Goal: Information Seeking & Learning: Learn about a topic

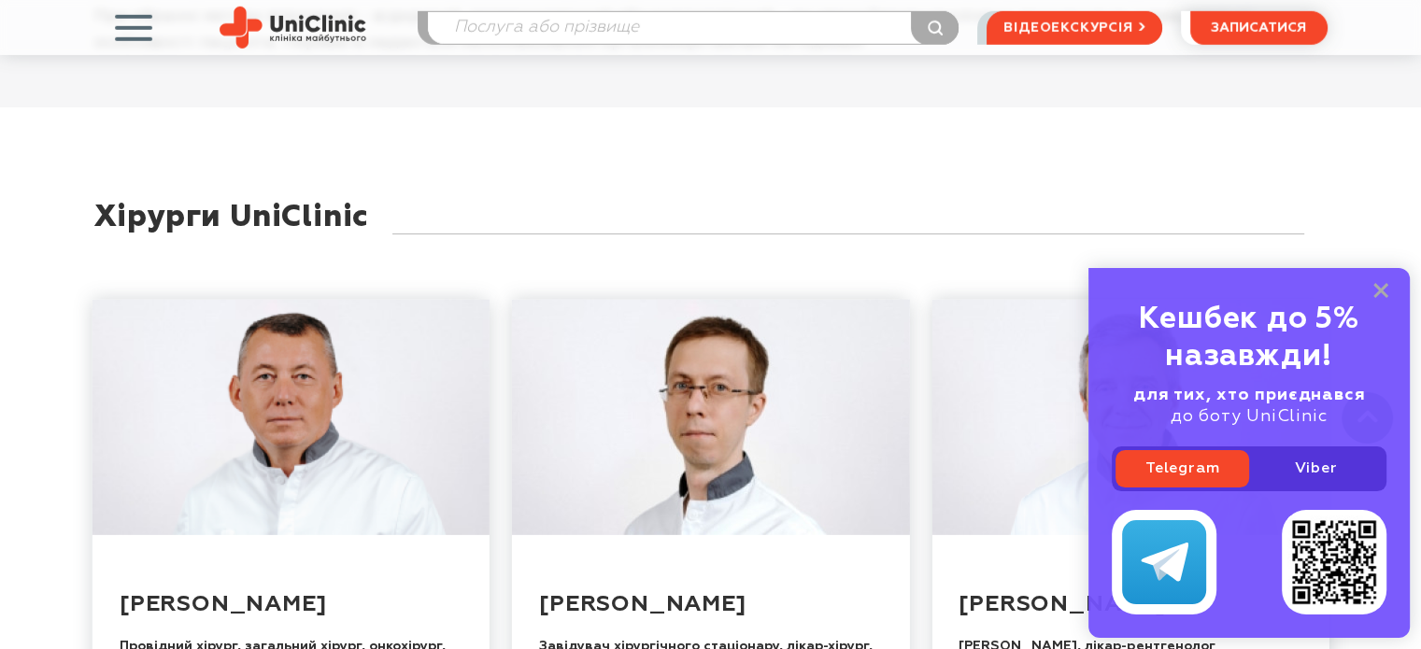
scroll to position [5607, 0]
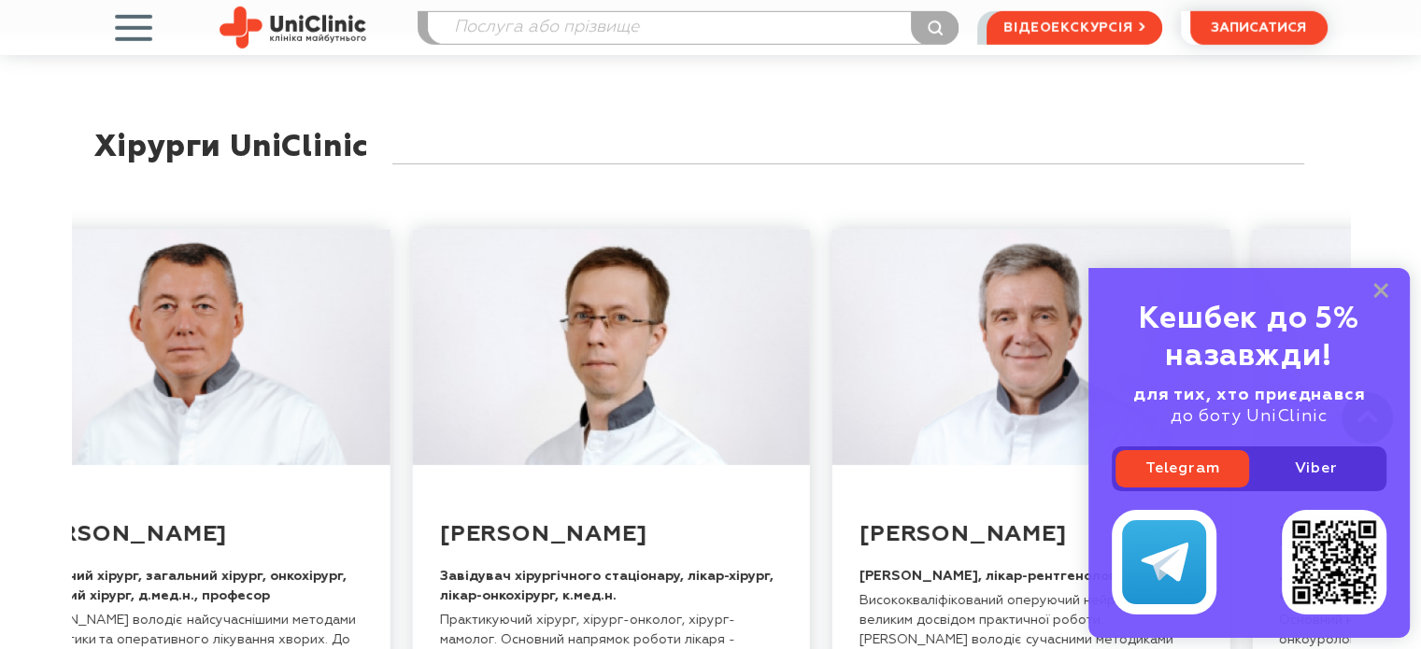
drag, startPoint x: 363, startPoint y: 507, endPoint x: 263, endPoint y: 507, distance: 100.0
click at [263, 507] on div "Смирнова Дар'я Олександрівна Медична директорка, лікарка-хірург, к.мед.н. Оперу…" at bounding box center [711, 533] width 1278 height 663
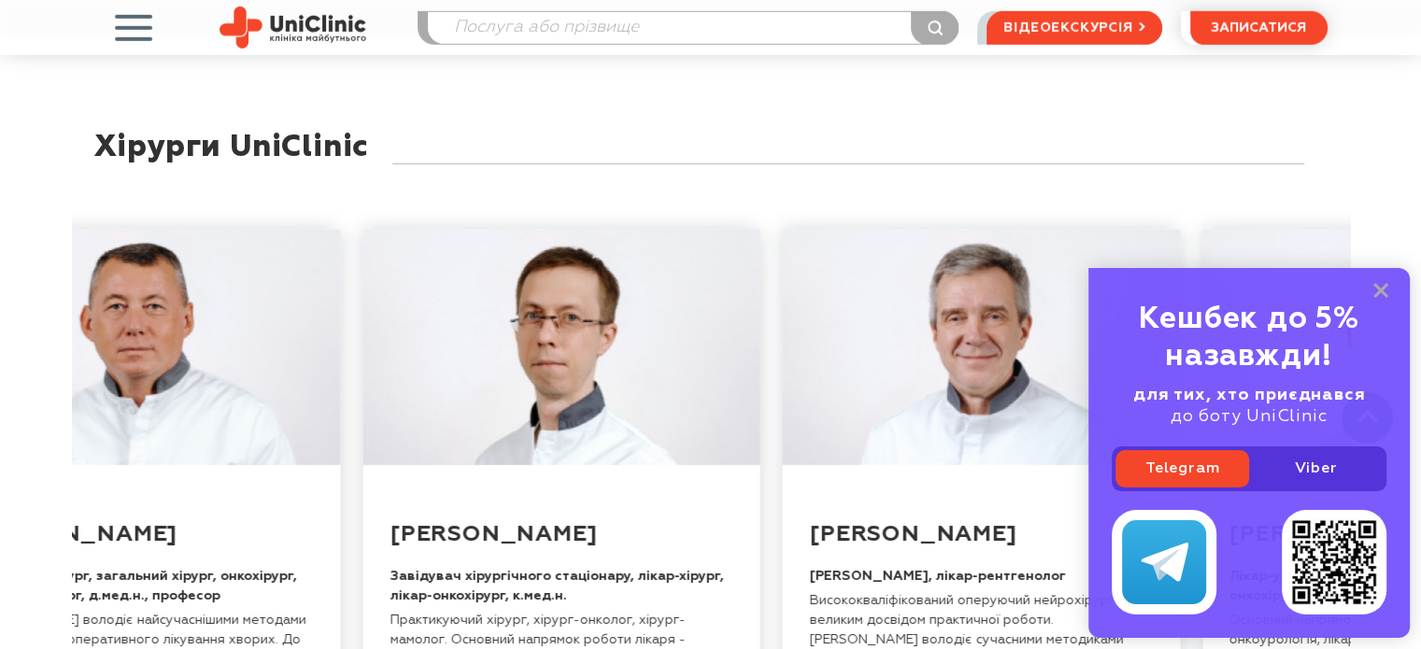
drag, startPoint x: 391, startPoint y: 463, endPoint x: 703, endPoint y: 479, distance: 312.5
click at [703, 479] on div "Смирнова Дар'я Олександрівна Медична директорка, лікарка-хірург, к.мед.н. Оперу…" at bounding box center [711, 533] width 1278 height 663
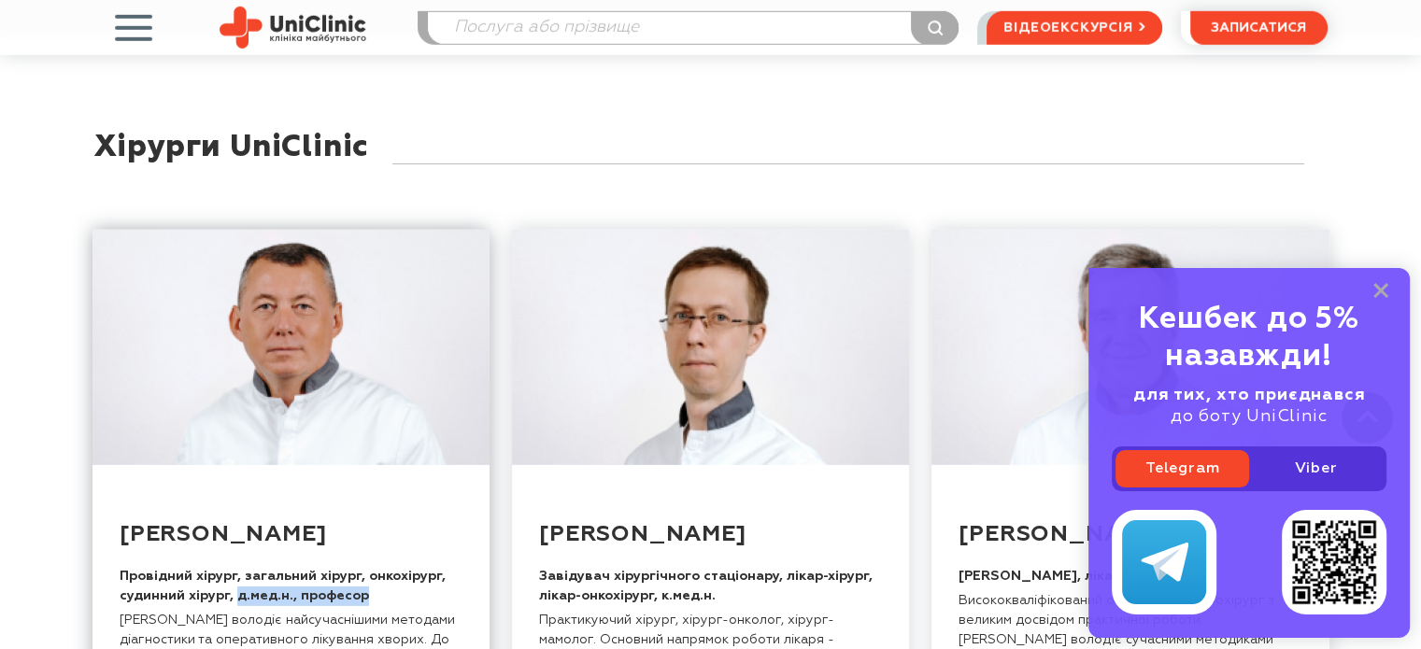
drag, startPoint x: 235, startPoint y: 507, endPoint x: 347, endPoint y: 507, distance: 112.1
click at [356, 570] on strong "Провідний хірург, загальний хірург, онкохірург, судинний хірург, д.мед.н., проф…" at bounding box center [283, 586] width 326 height 33
copy strong "д.мед.н., професор"
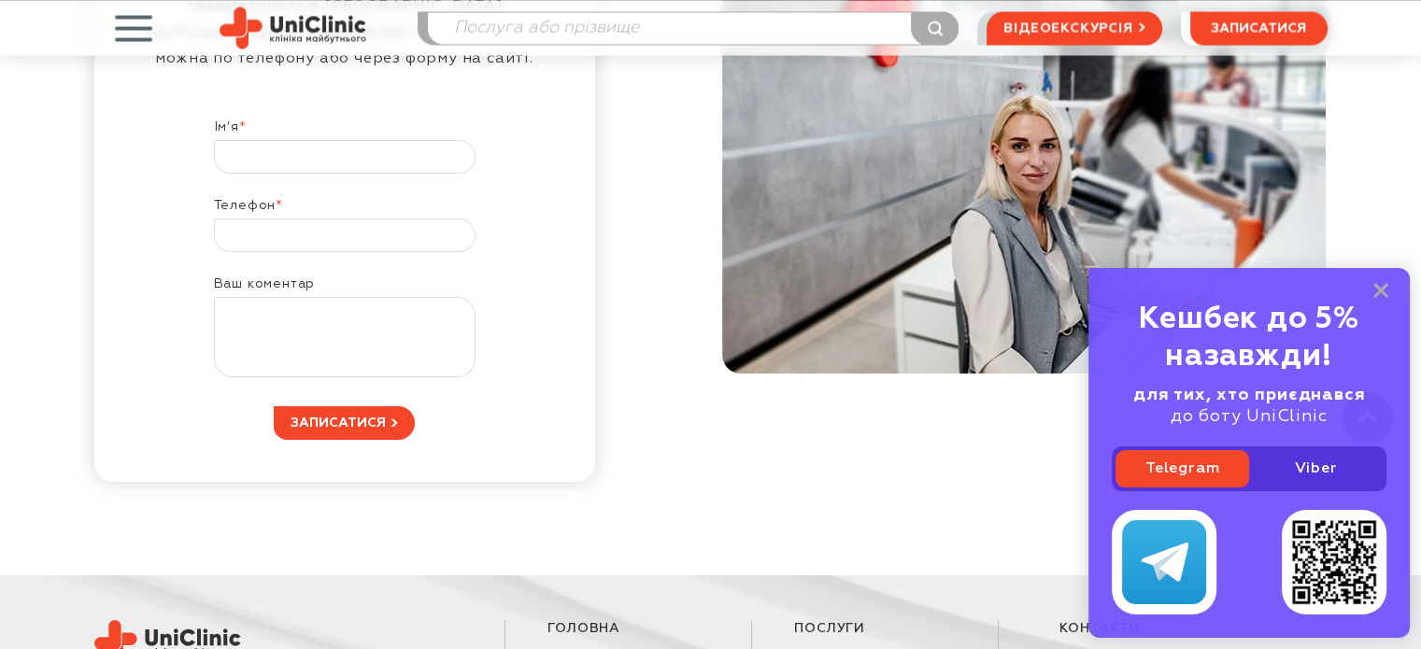
scroll to position [10690, 0]
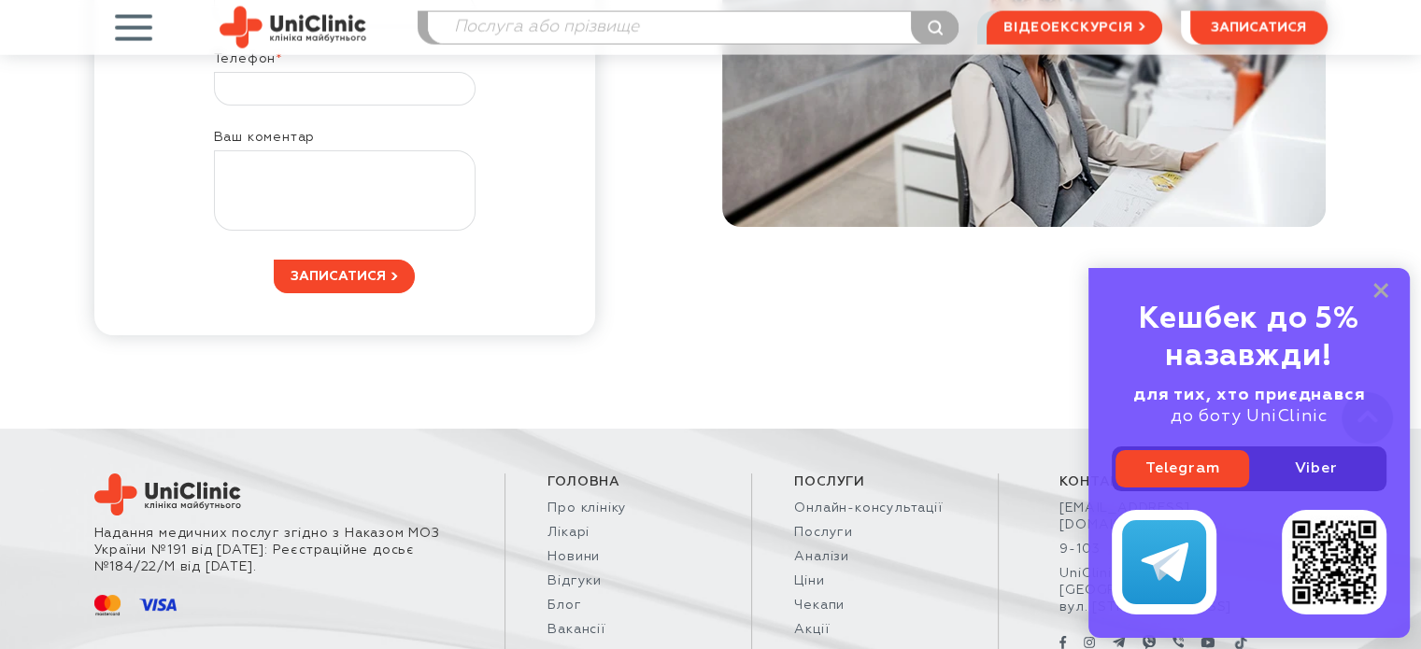
click at [1383, 303] on div "Кешбек до 5% назавжди! для тих, хто приєднався до боту UniClinic Telegram Viber" at bounding box center [1249, 453] width 321 height 370
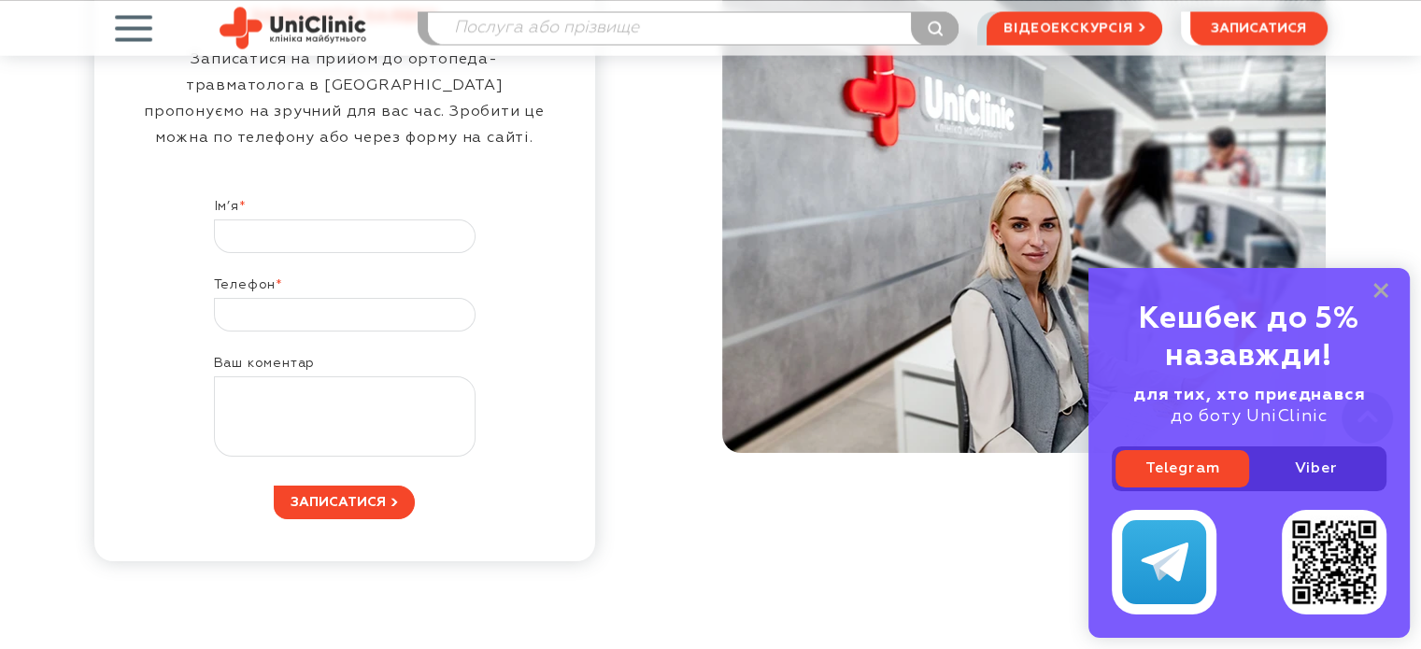
scroll to position [10316, 0]
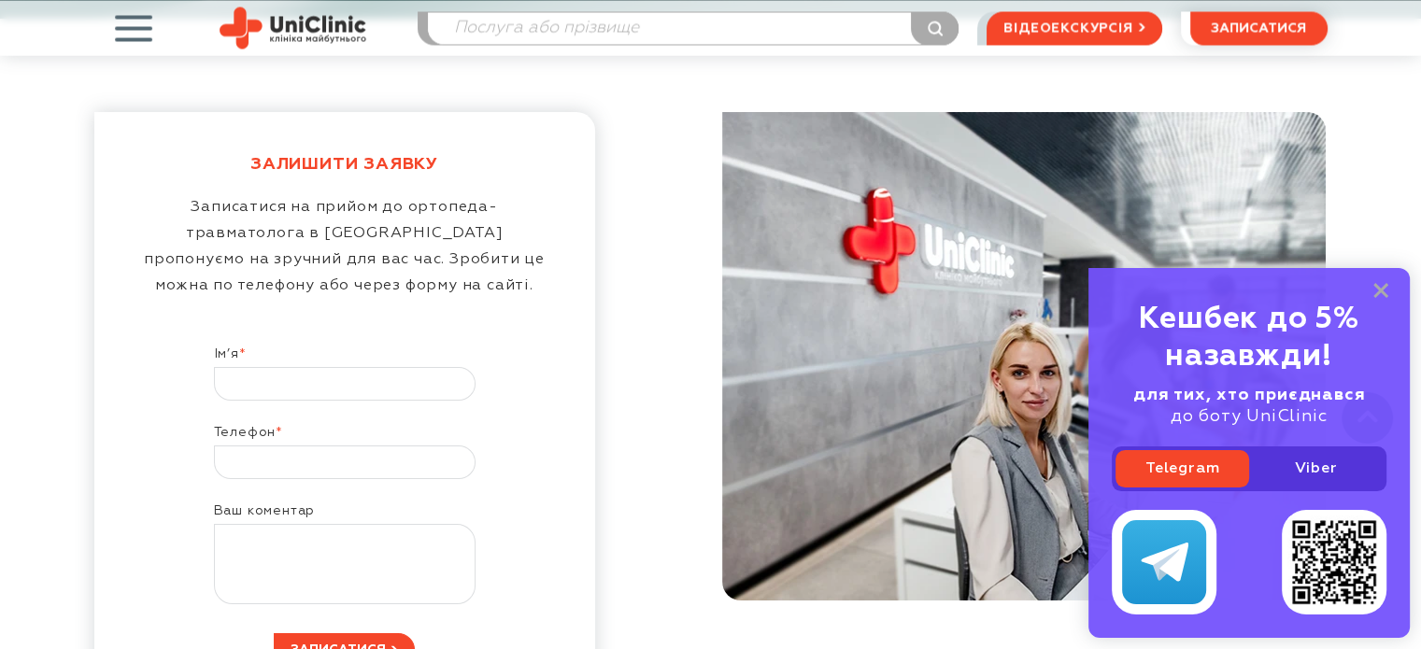
drag, startPoint x: 1383, startPoint y: 287, endPoint x: 1132, endPoint y: 354, distance: 260.2
click at [1383, 287] on rect at bounding box center [1381, 290] width 15 height 15
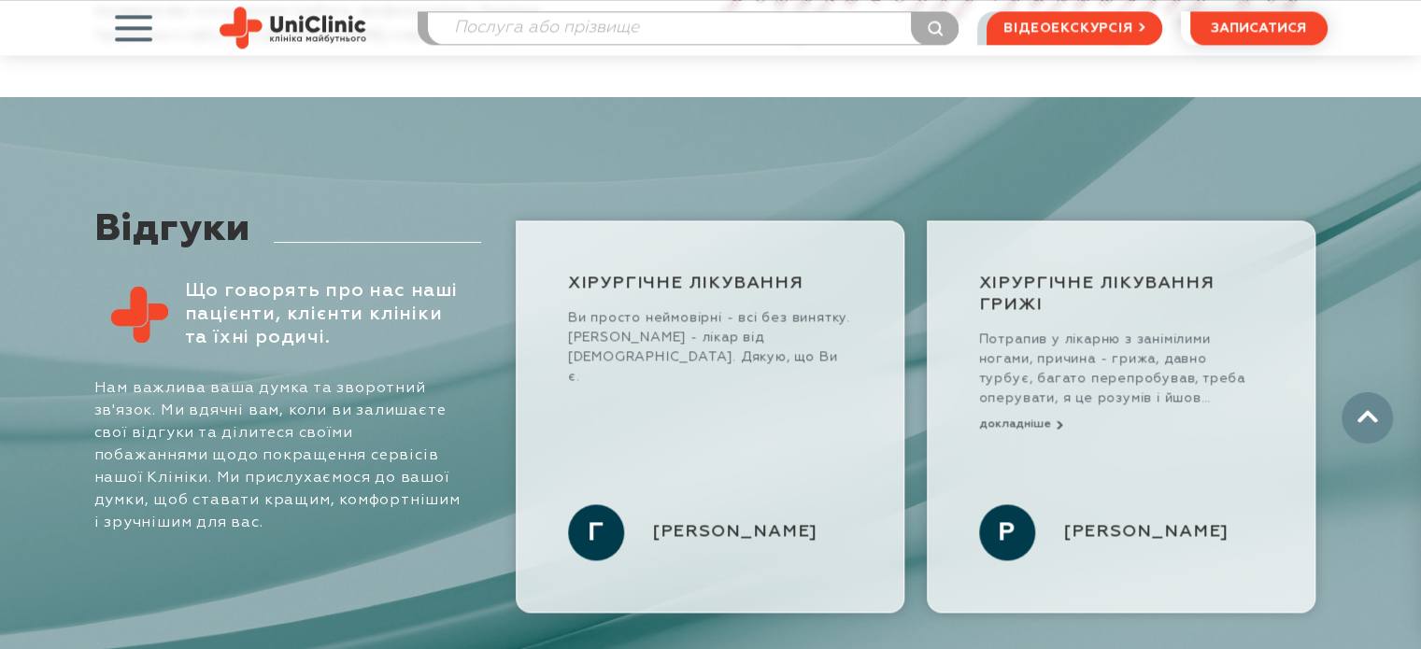
scroll to position [9288, 0]
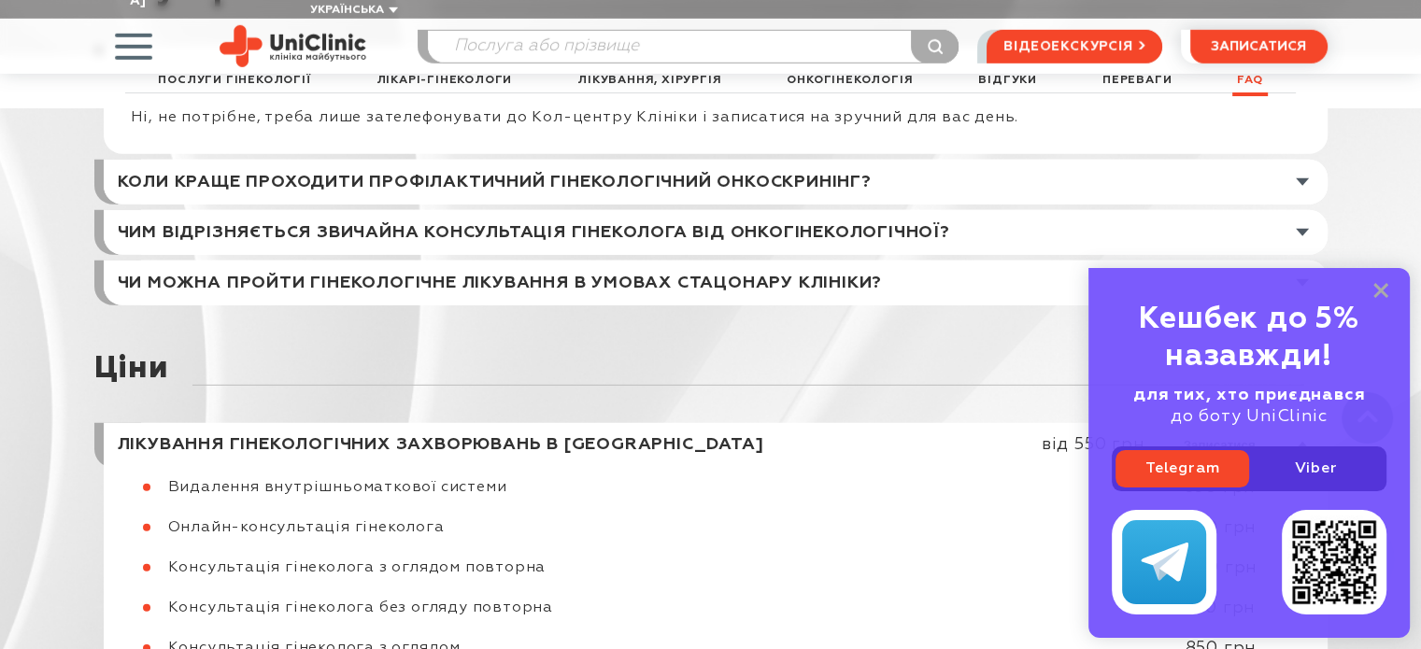
scroll to position [12895, 0]
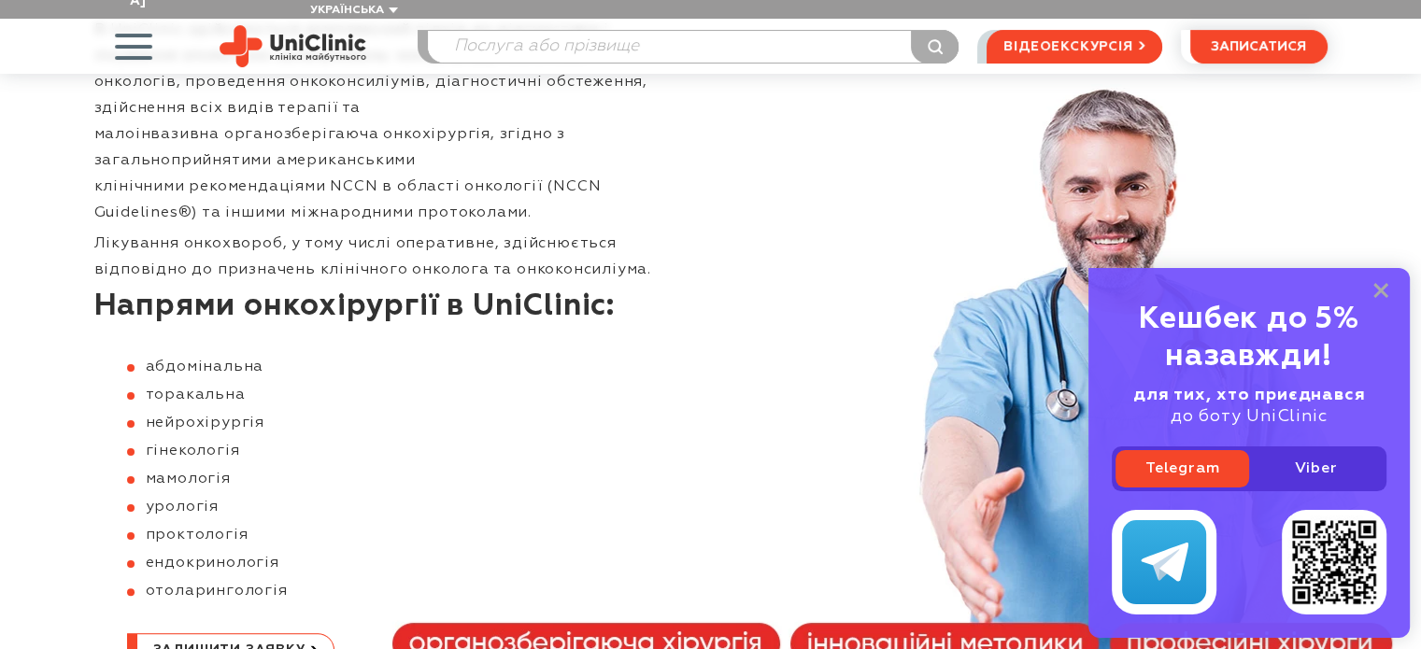
scroll to position [374, 0]
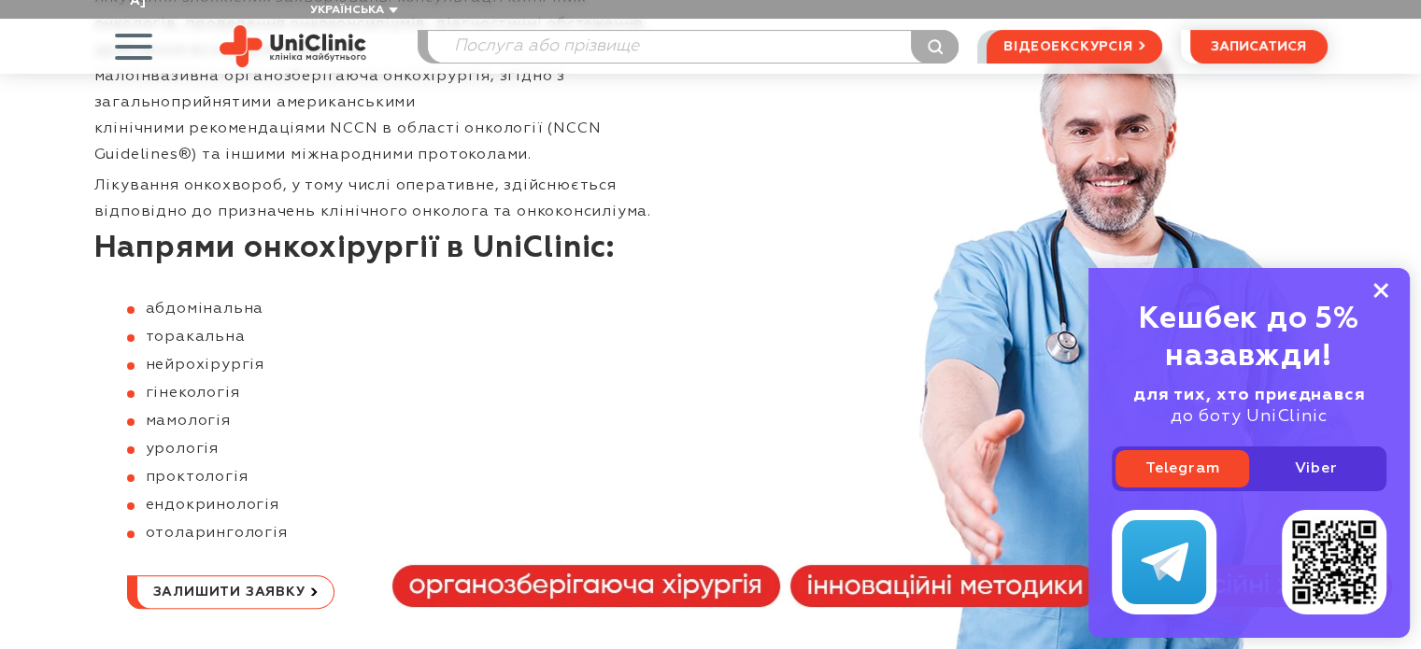
click at [1384, 288] on rect at bounding box center [1381, 290] width 15 height 15
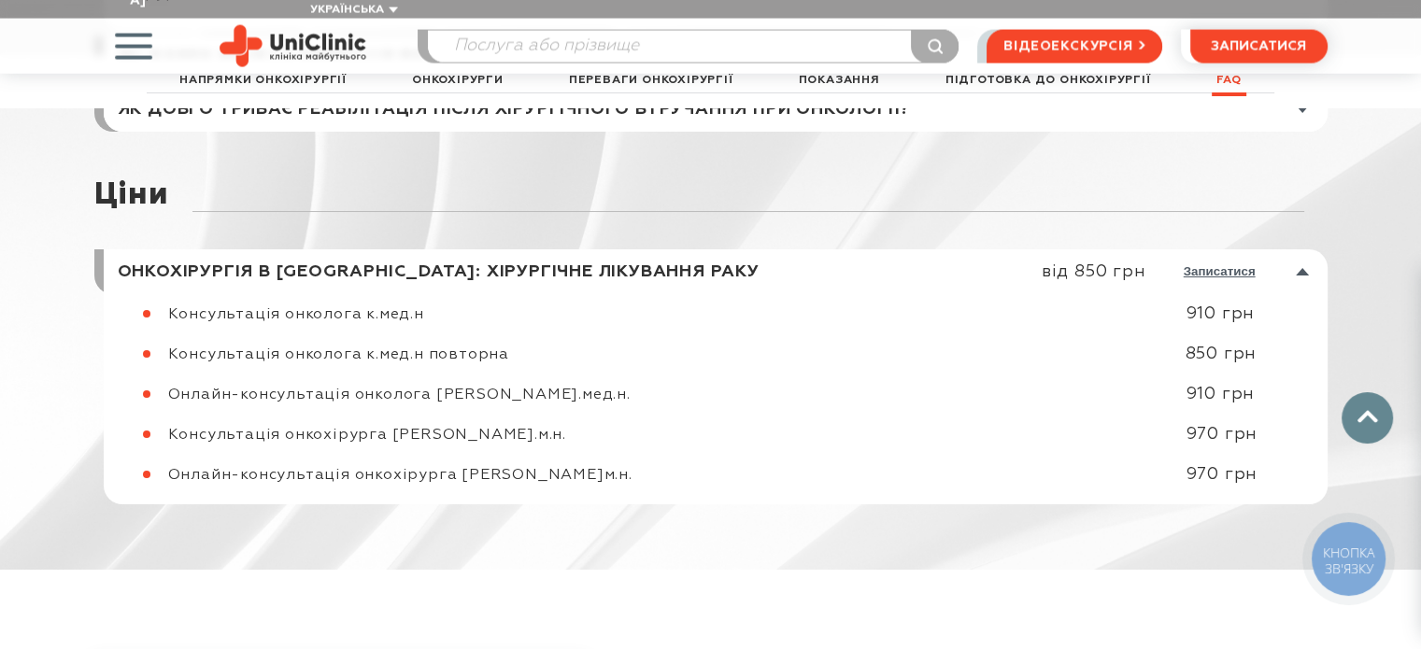
scroll to position [10770, 0]
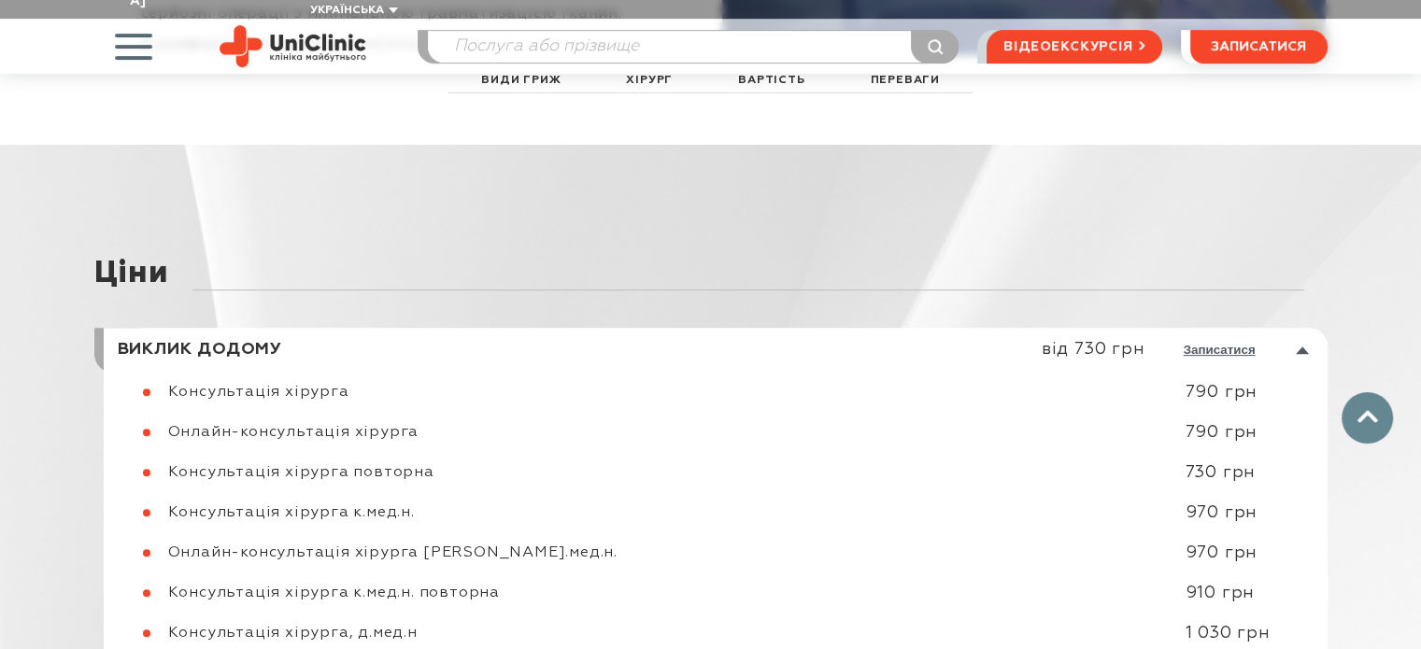
scroll to position [7842, 0]
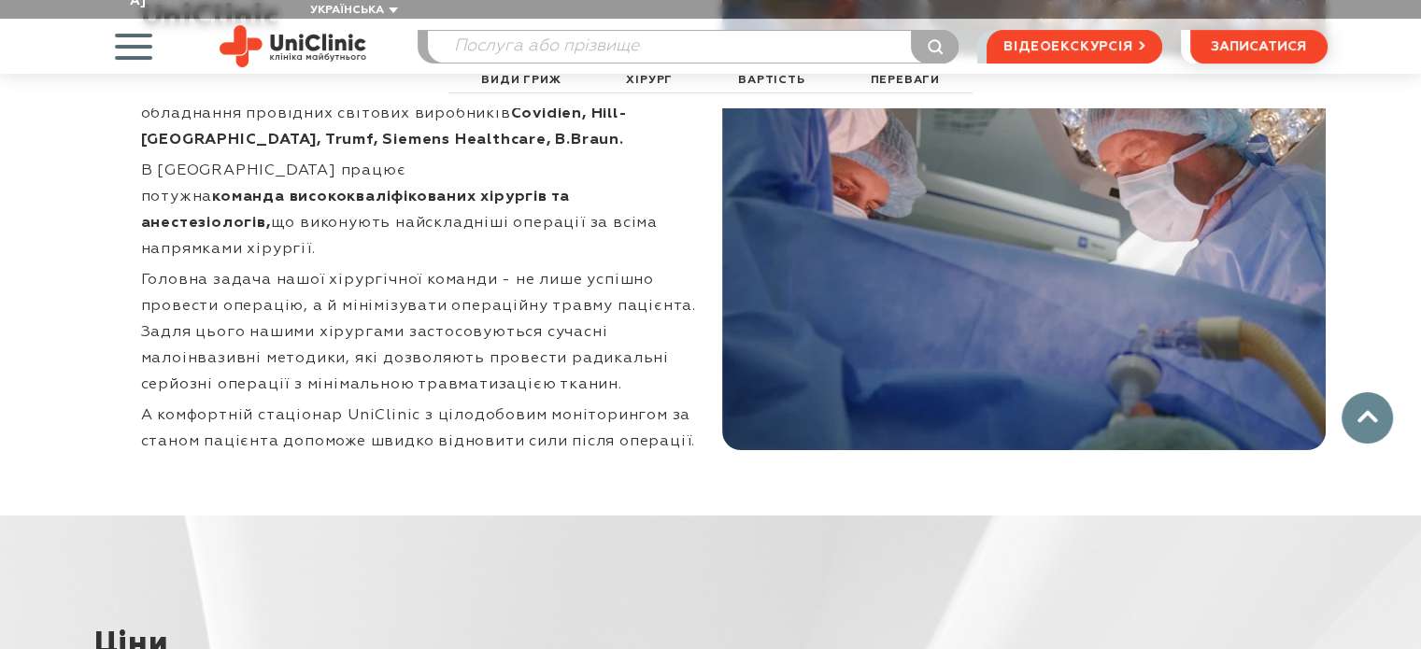
scroll to position [7202, 0]
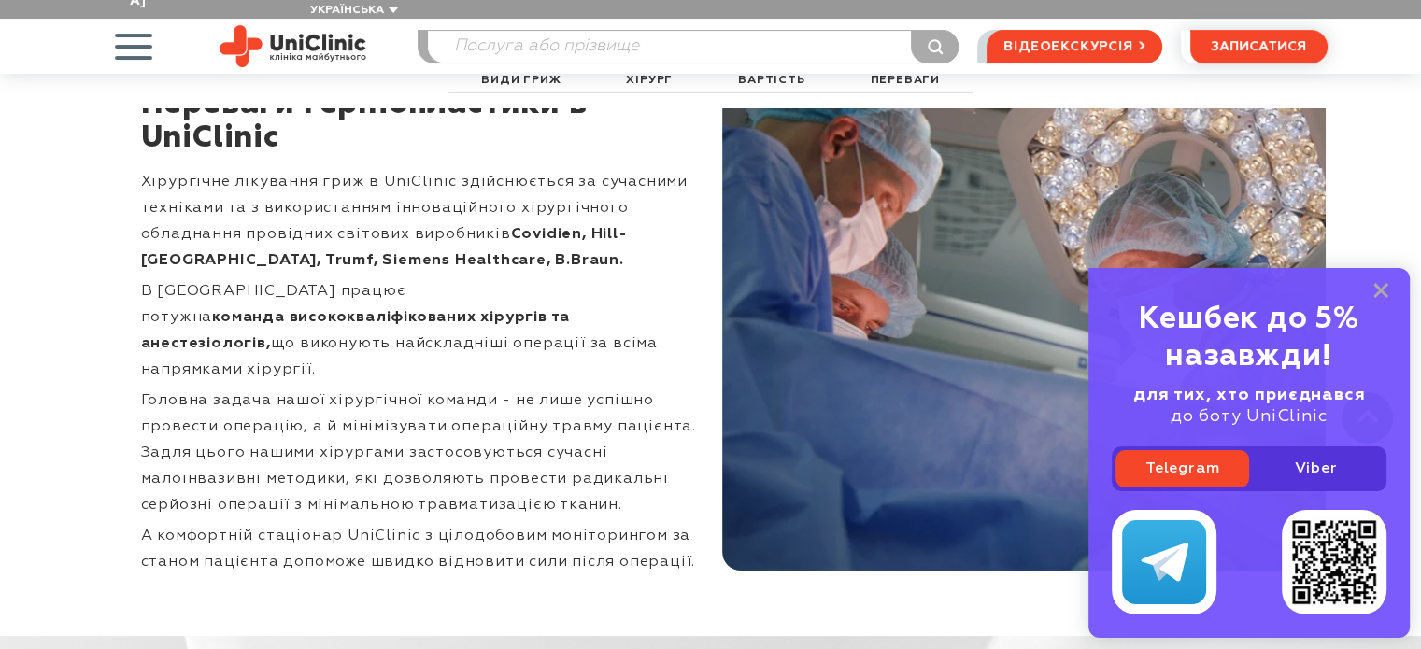
click at [1379, 285] on icon at bounding box center [1381, 291] width 15 height 16
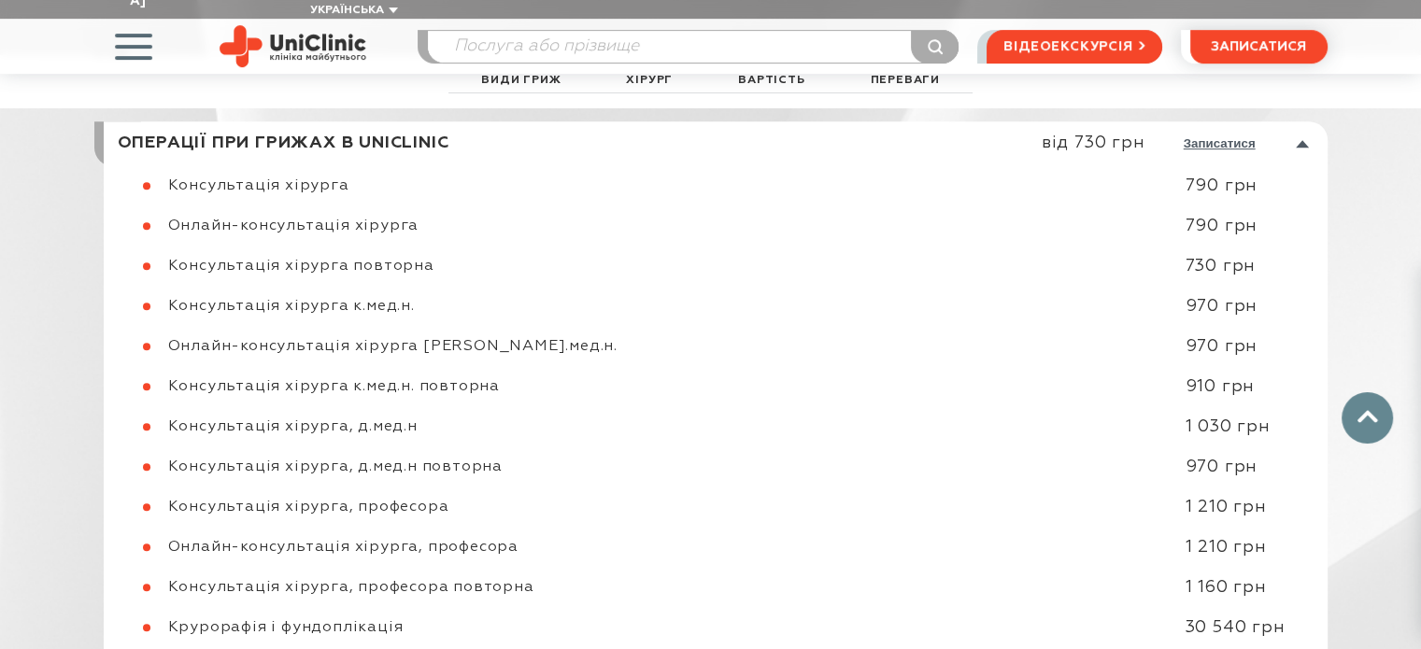
scroll to position [7576, 0]
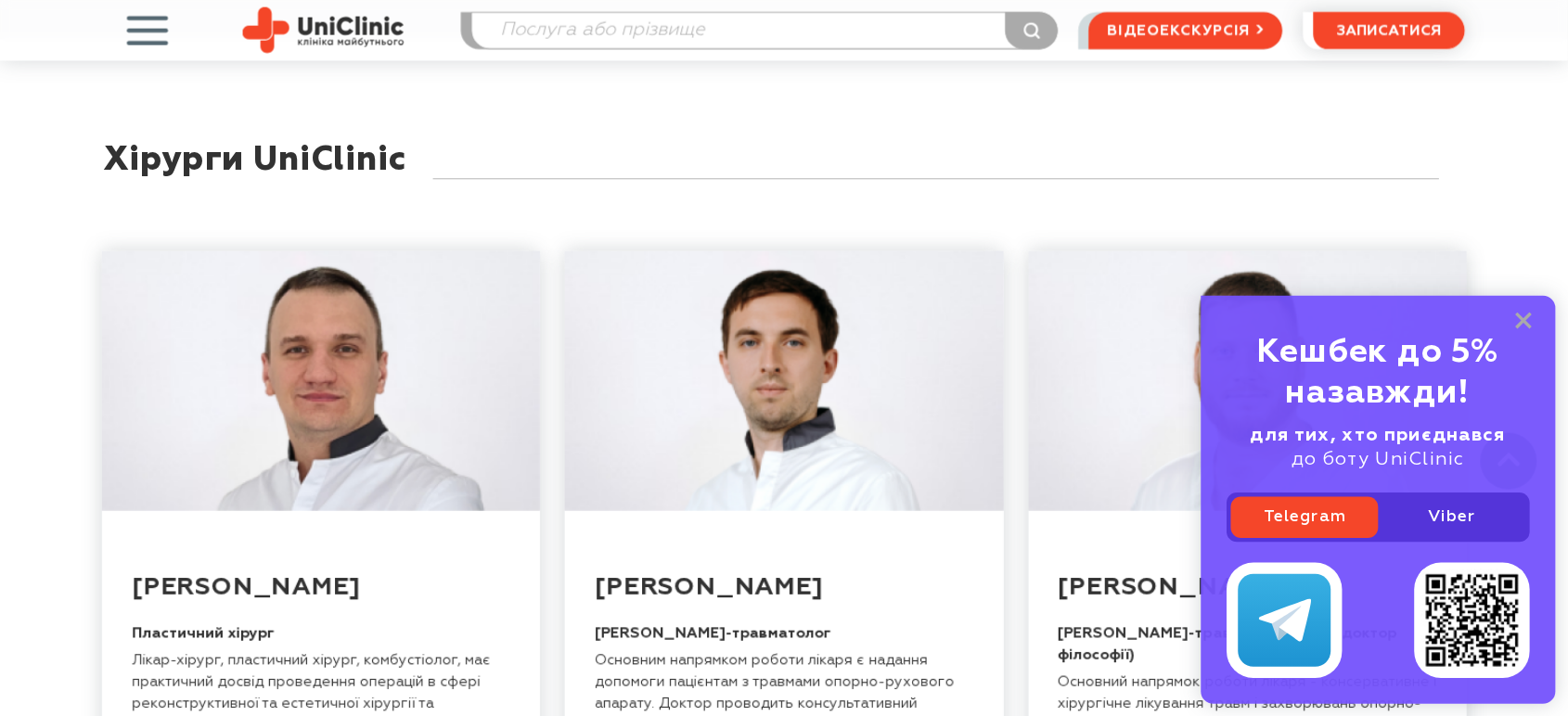
scroll to position [5565, 0]
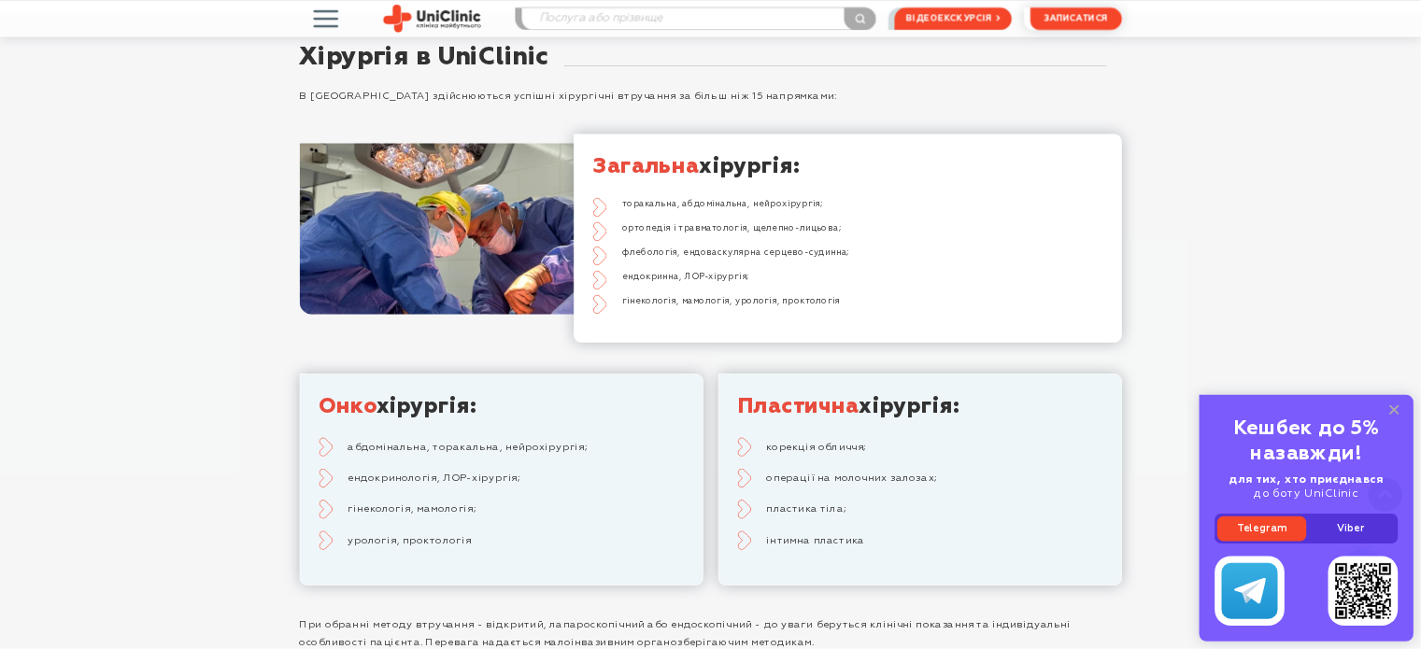
scroll to position [4856, 0]
